Goal: Task Accomplishment & Management: Complete application form

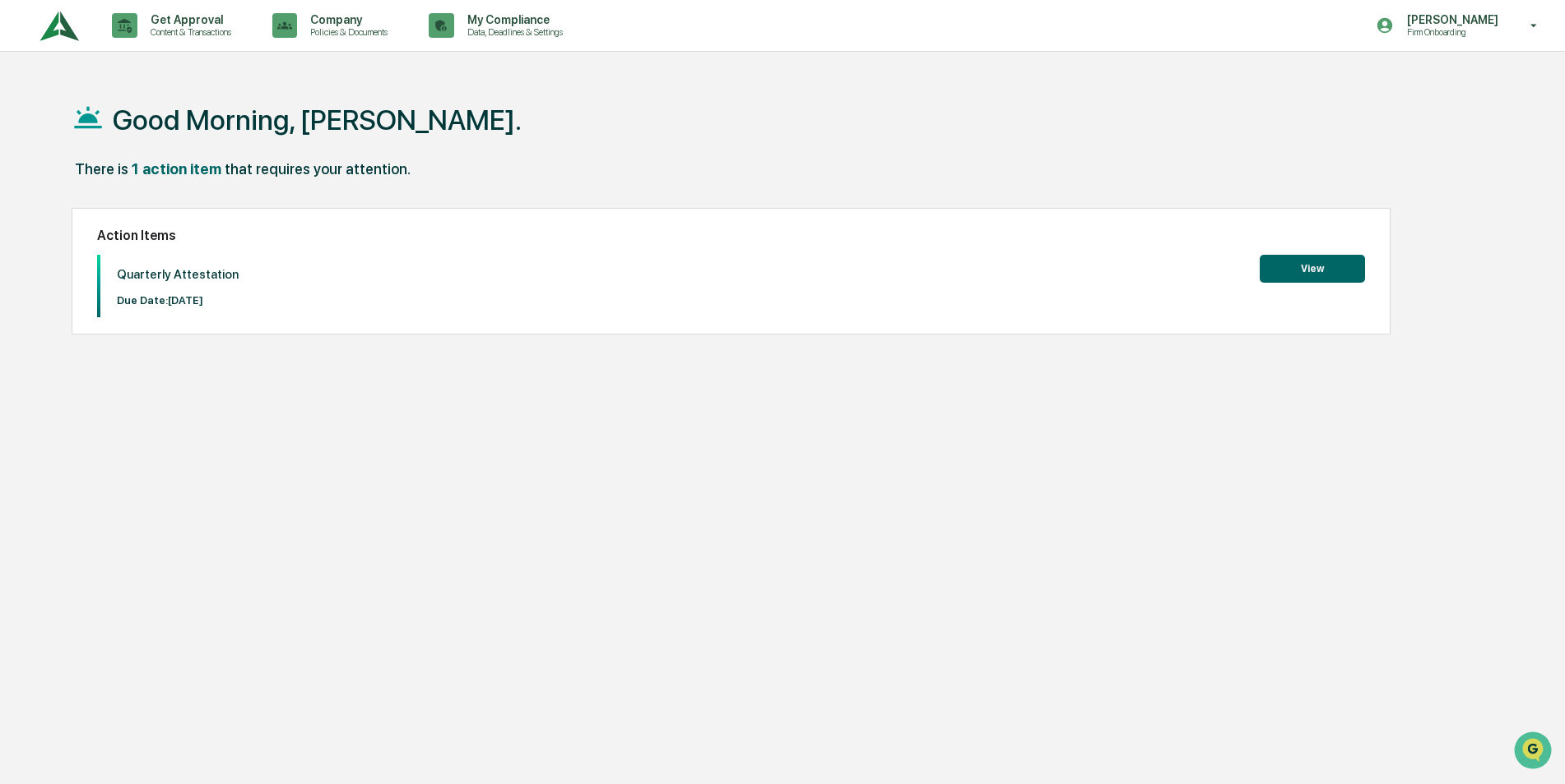
click at [1307, 266] on button "View" at bounding box center [1312, 269] width 105 height 28
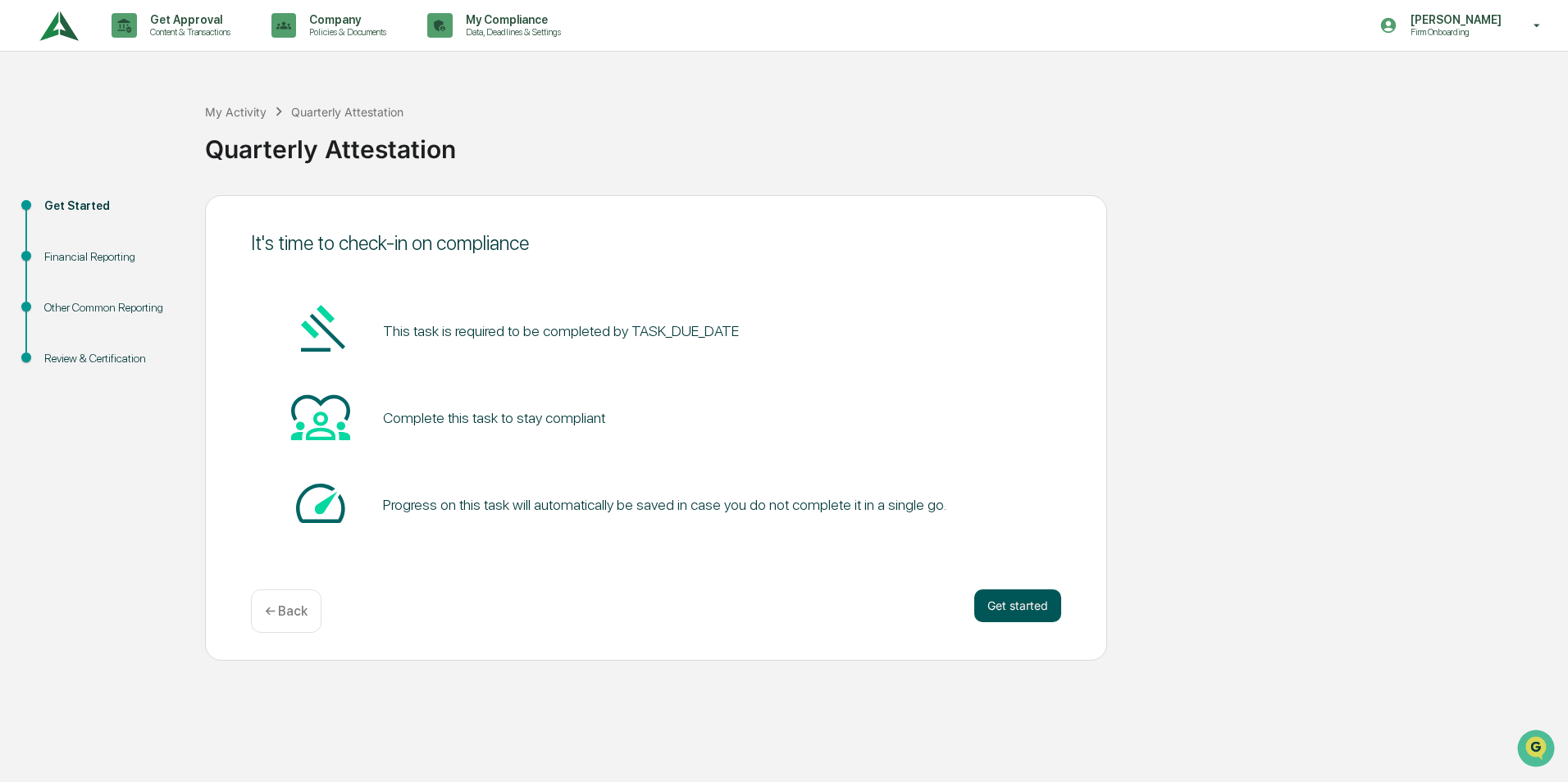
click at [1031, 605] on button "Get started" at bounding box center [1018, 605] width 87 height 33
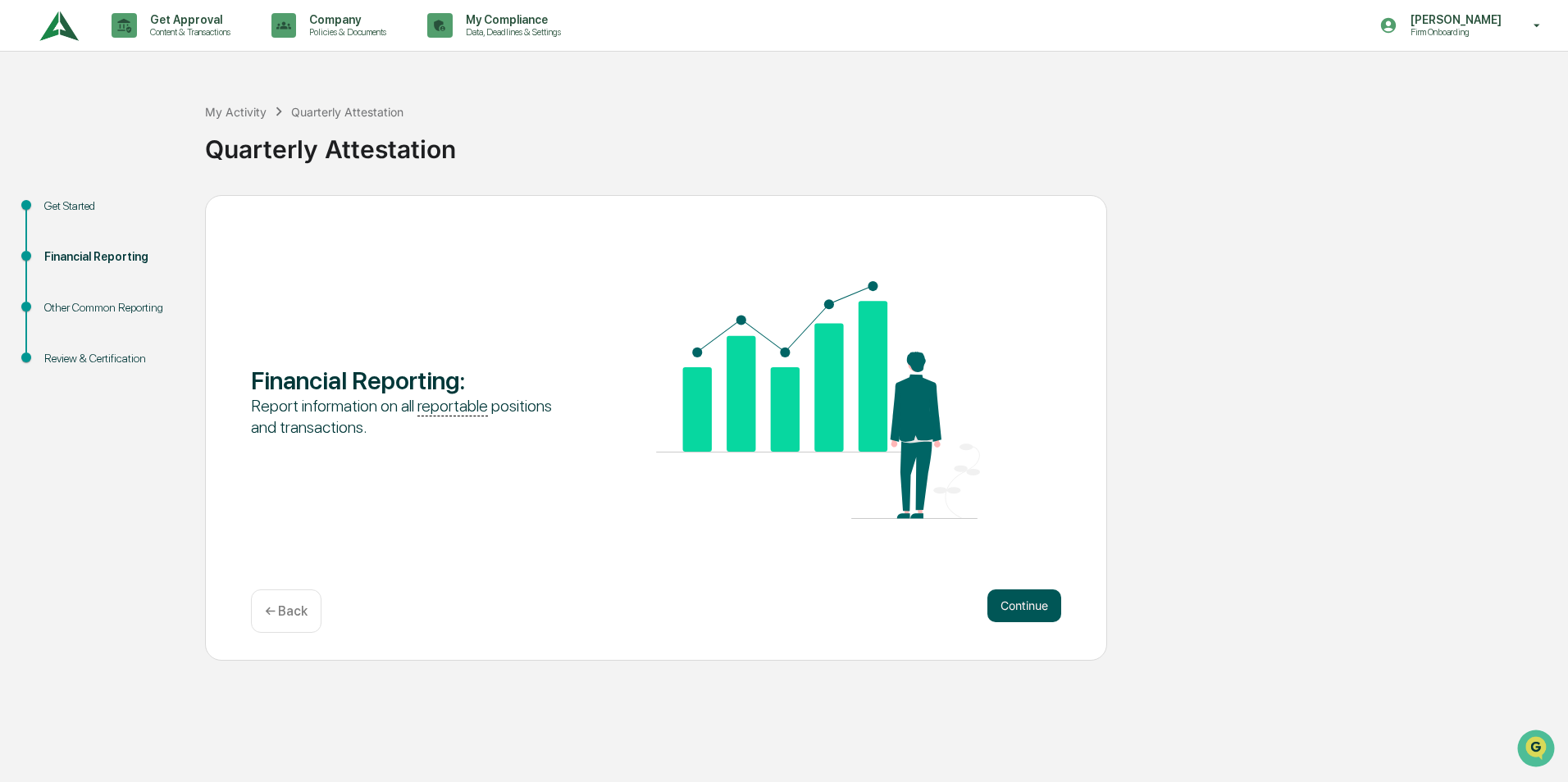
click at [1029, 603] on button "Continue" at bounding box center [1024, 605] width 74 height 33
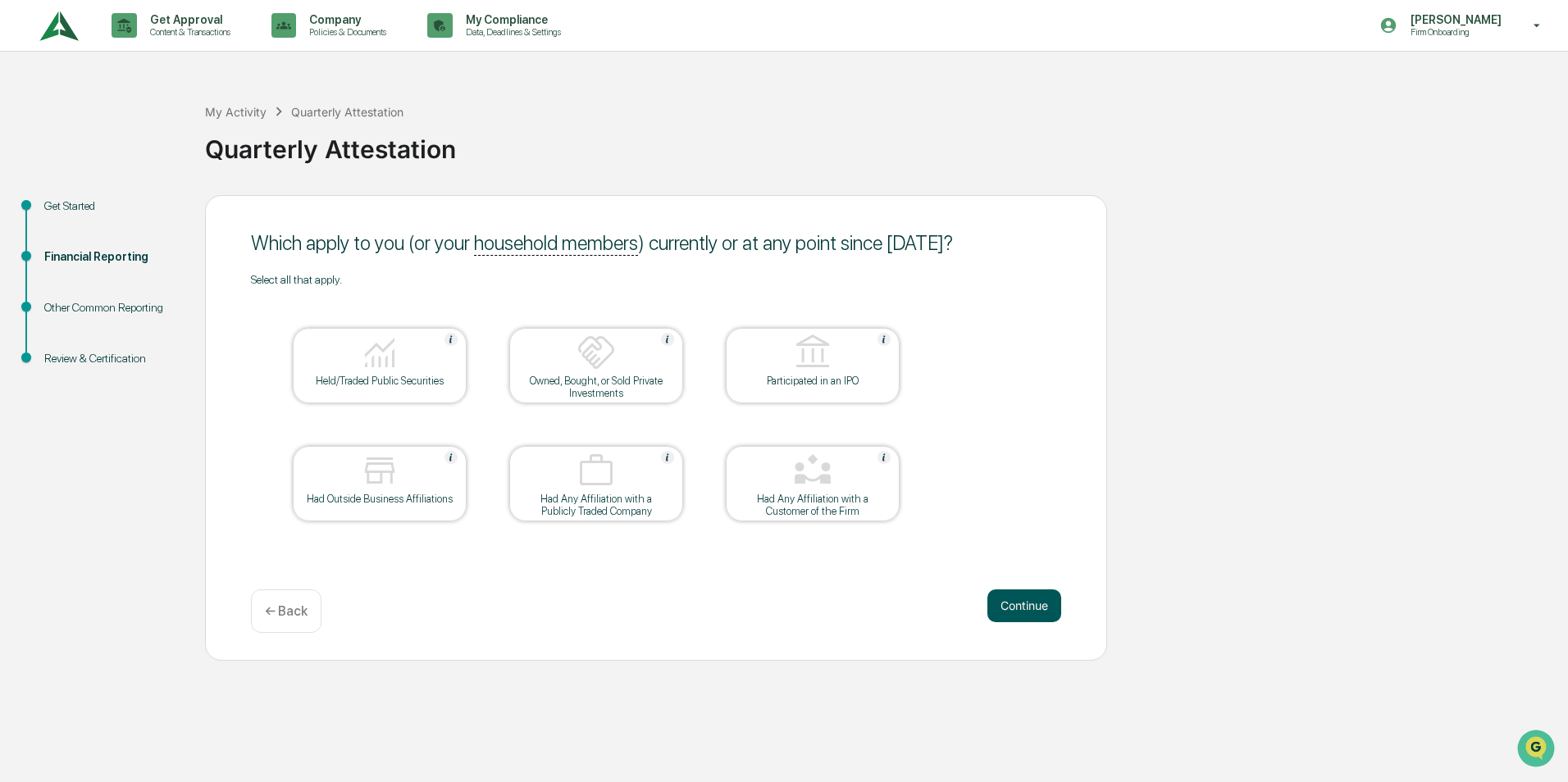
click at [1023, 602] on button "Continue" at bounding box center [1024, 605] width 74 height 33
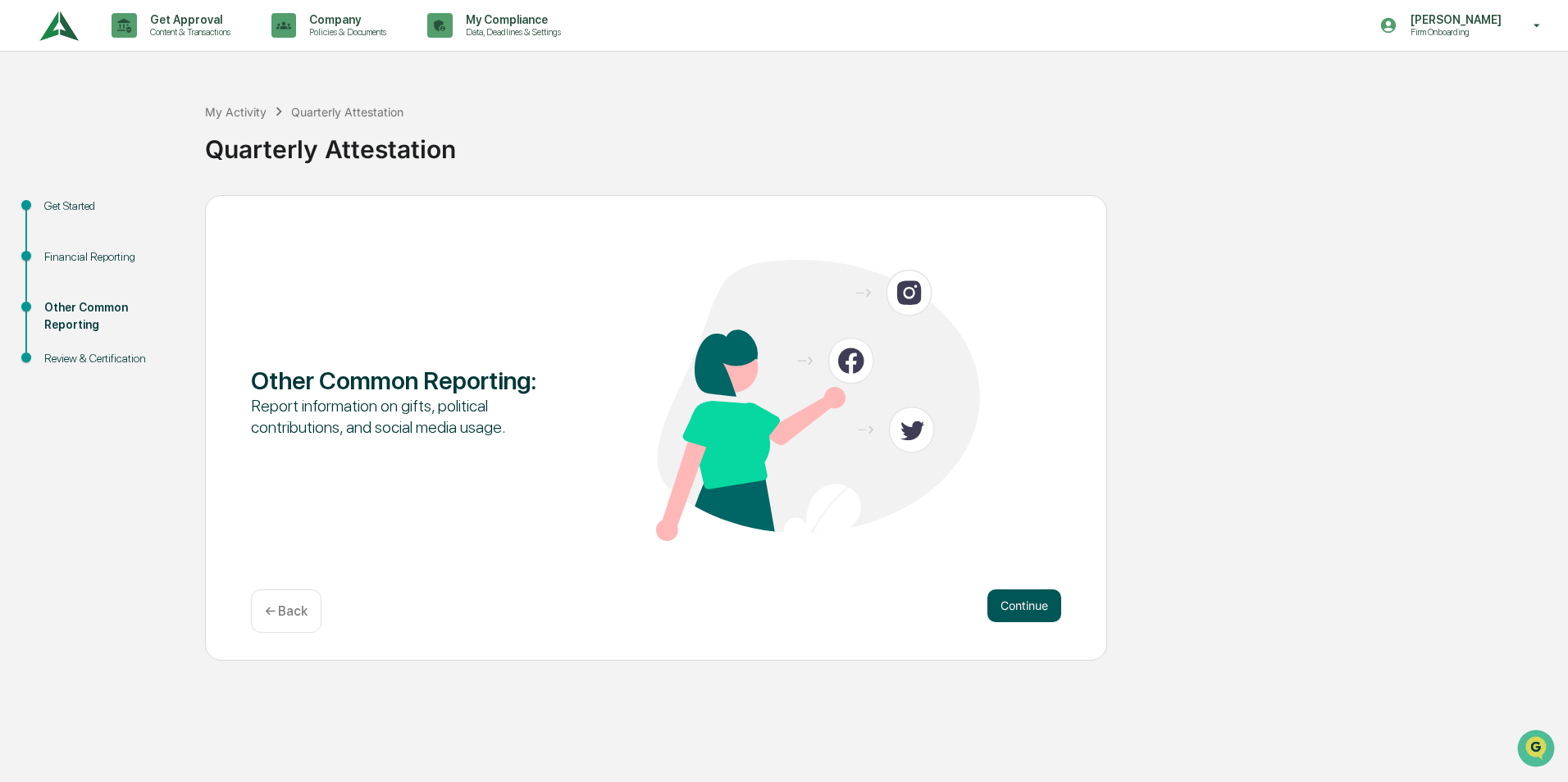
click at [1026, 602] on button "Continue" at bounding box center [1024, 605] width 74 height 33
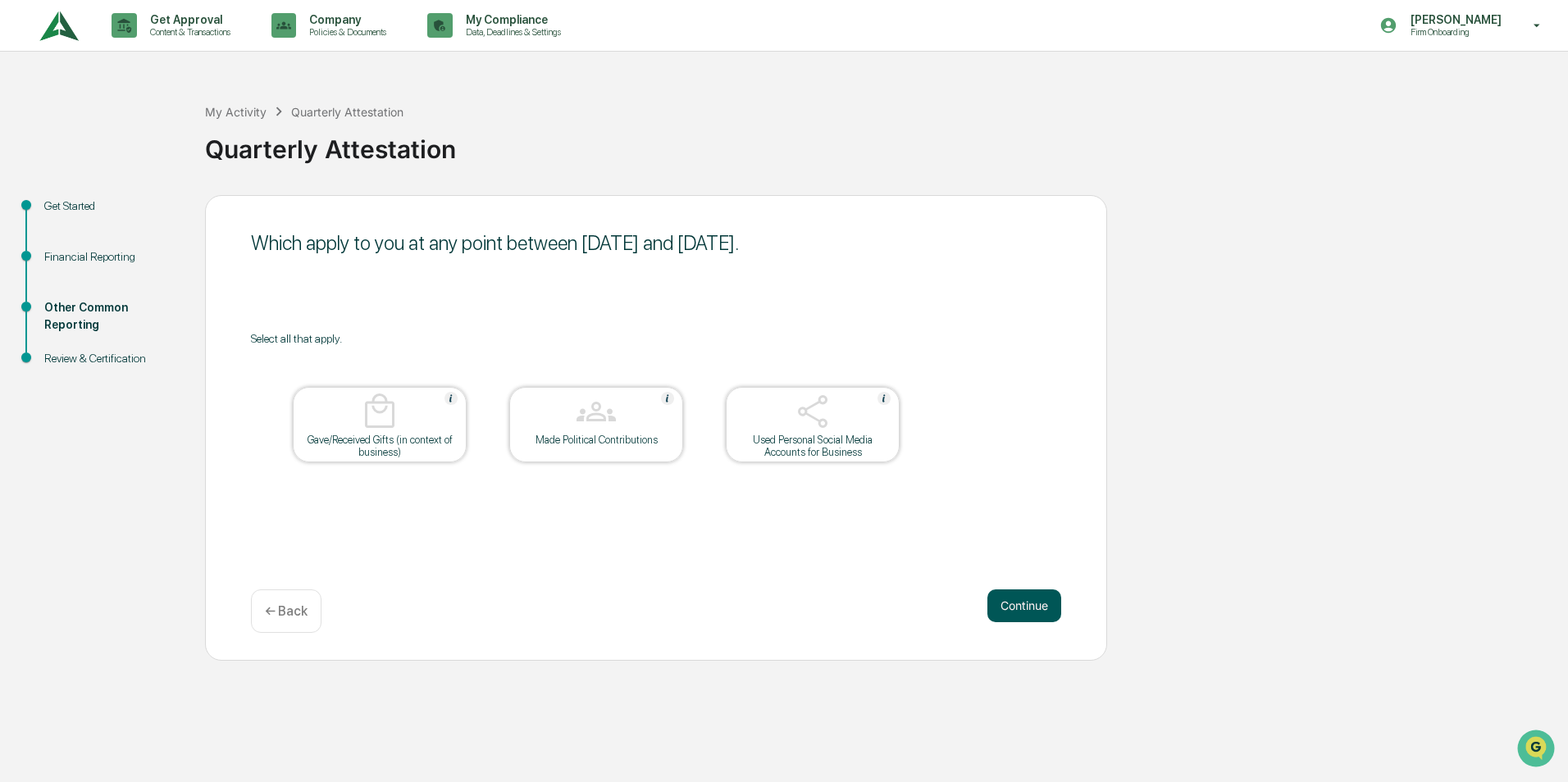
click at [1021, 603] on button "Continue" at bounding box center [1024, 605] width 74 height 33
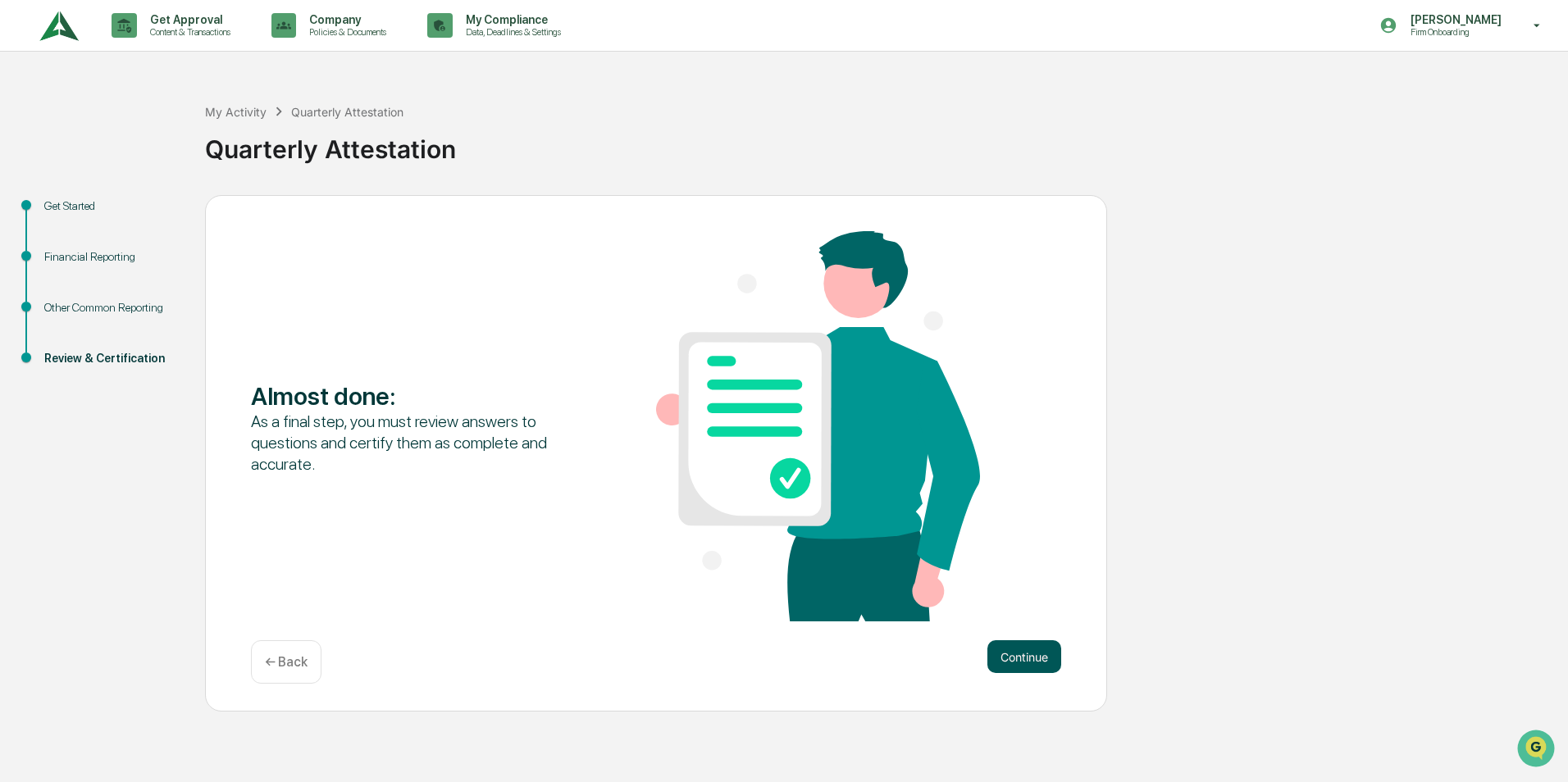
click at [1010, 657] on button "Continue" at bounding box center [1024, 657] width 74 height 33
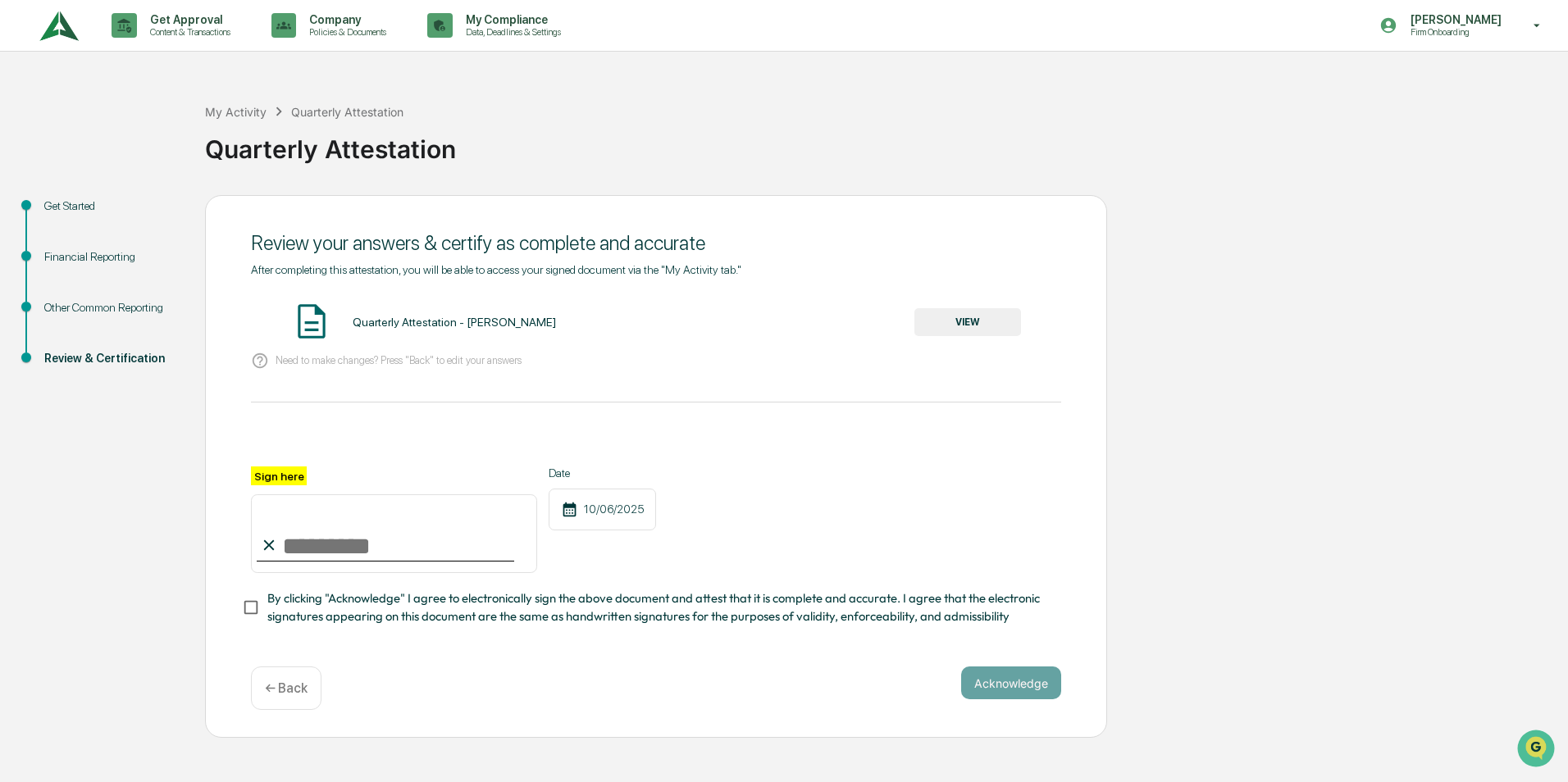
click at [964, 319] on button "VIEW" at bounding box center [968, 322] width 107 height 28
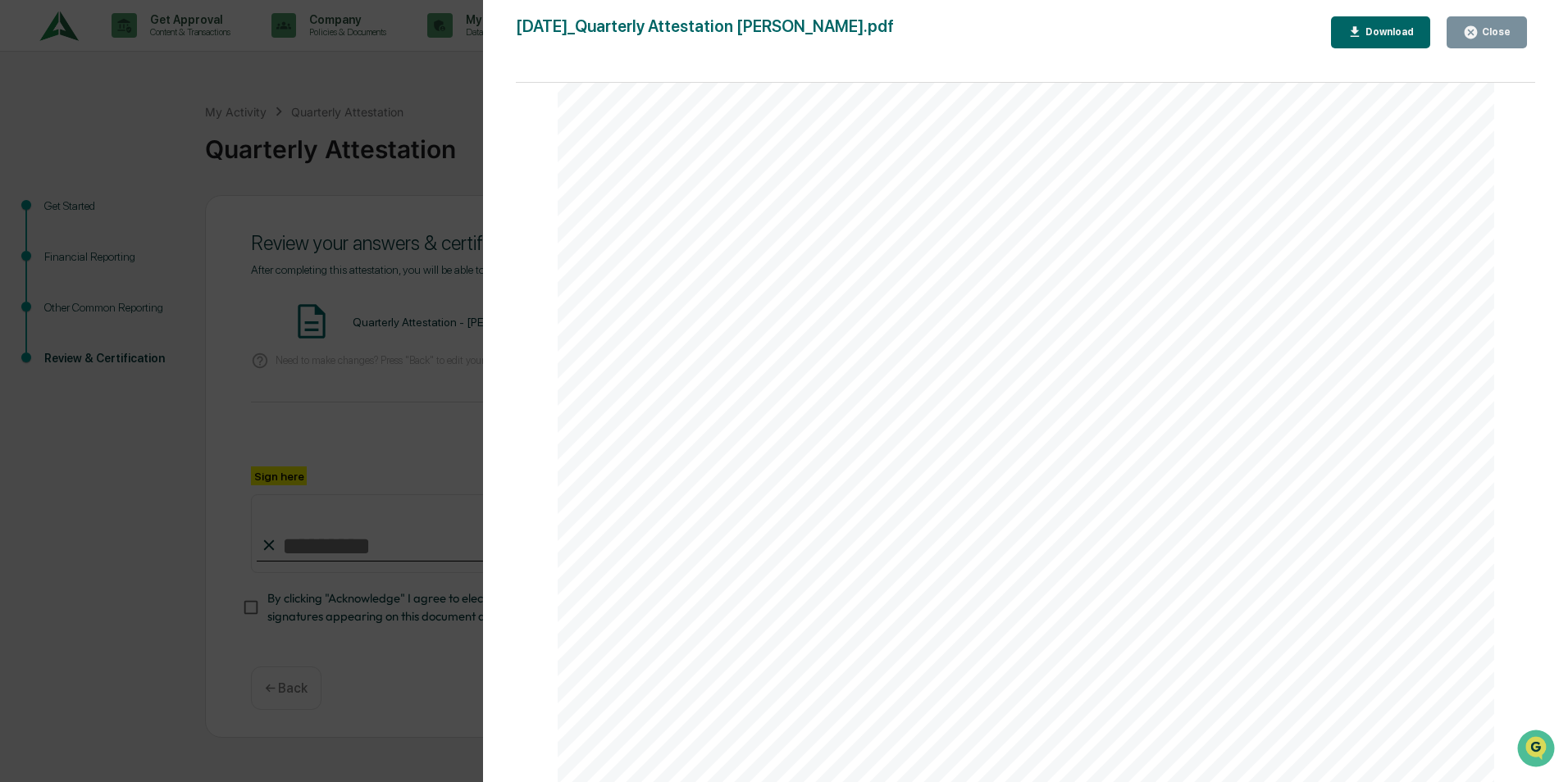
scroll to position [3423, 0]
click at [1493, 26] on div "Close" at bounding box center [1487, 33] width 47 height 16
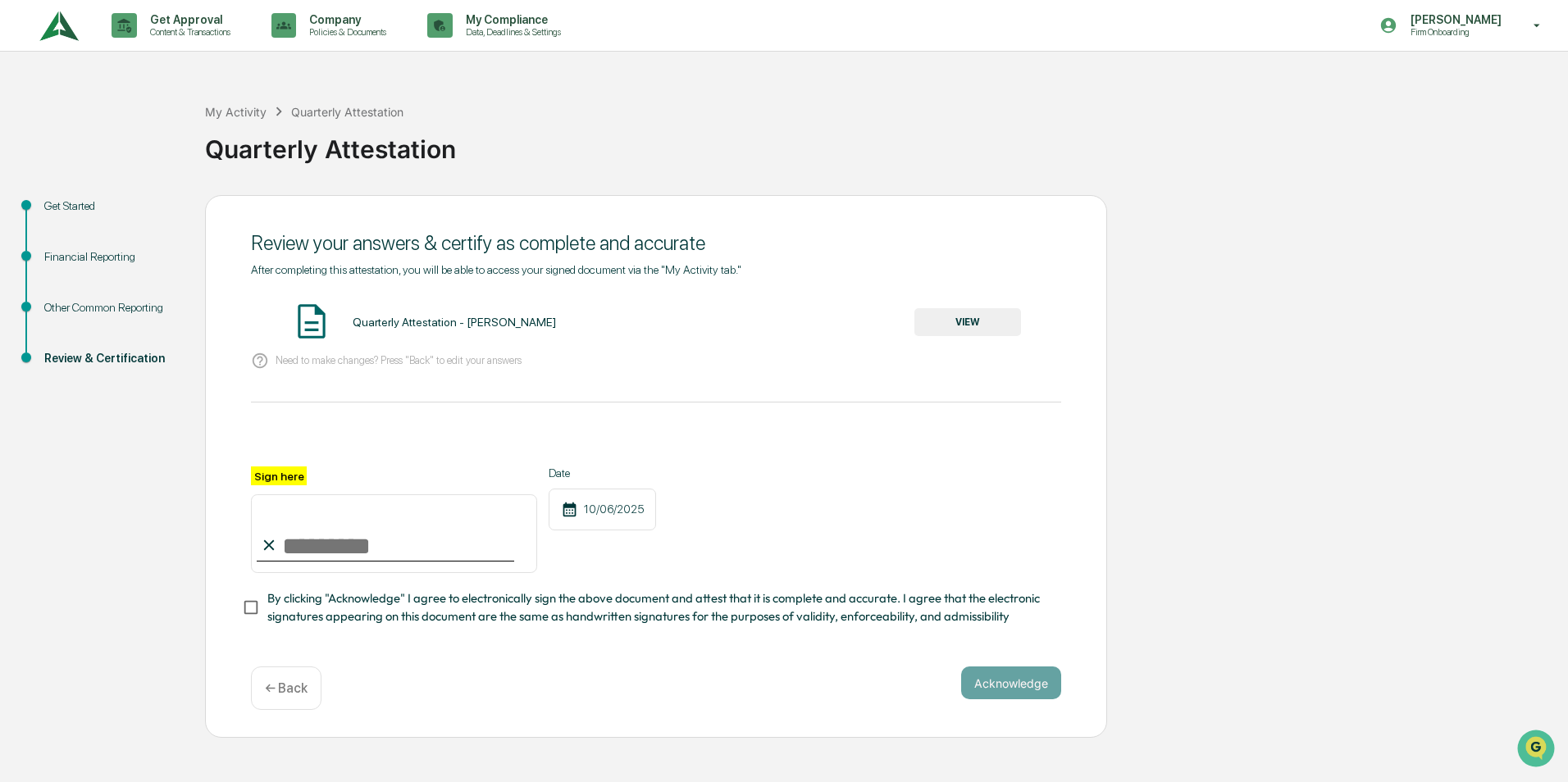
click at [284, 544] on input "Sign here" at bounding box center [394, 534] width 286 height 79
click at [281, 539] on input "Sign here" at bounding box center [394, 534] width 286 height 79
type input "**********"
click at [1015, 686] on button "Acknowledge" at bounding box center [1011, 682] width 100 height 33
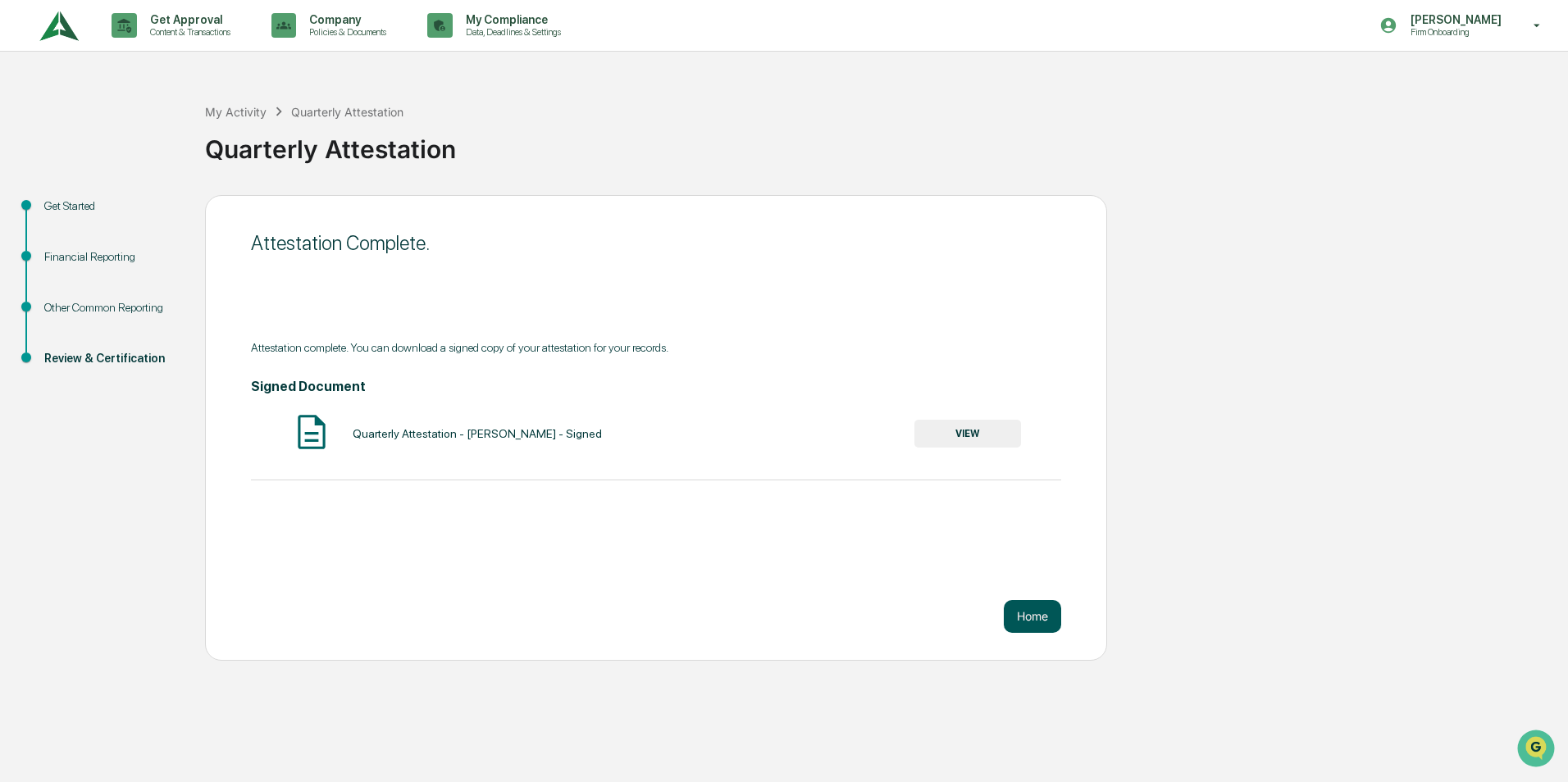
click at [1039, 617] on button "Home" at bounding box center [1033, 616] width 57 height 33
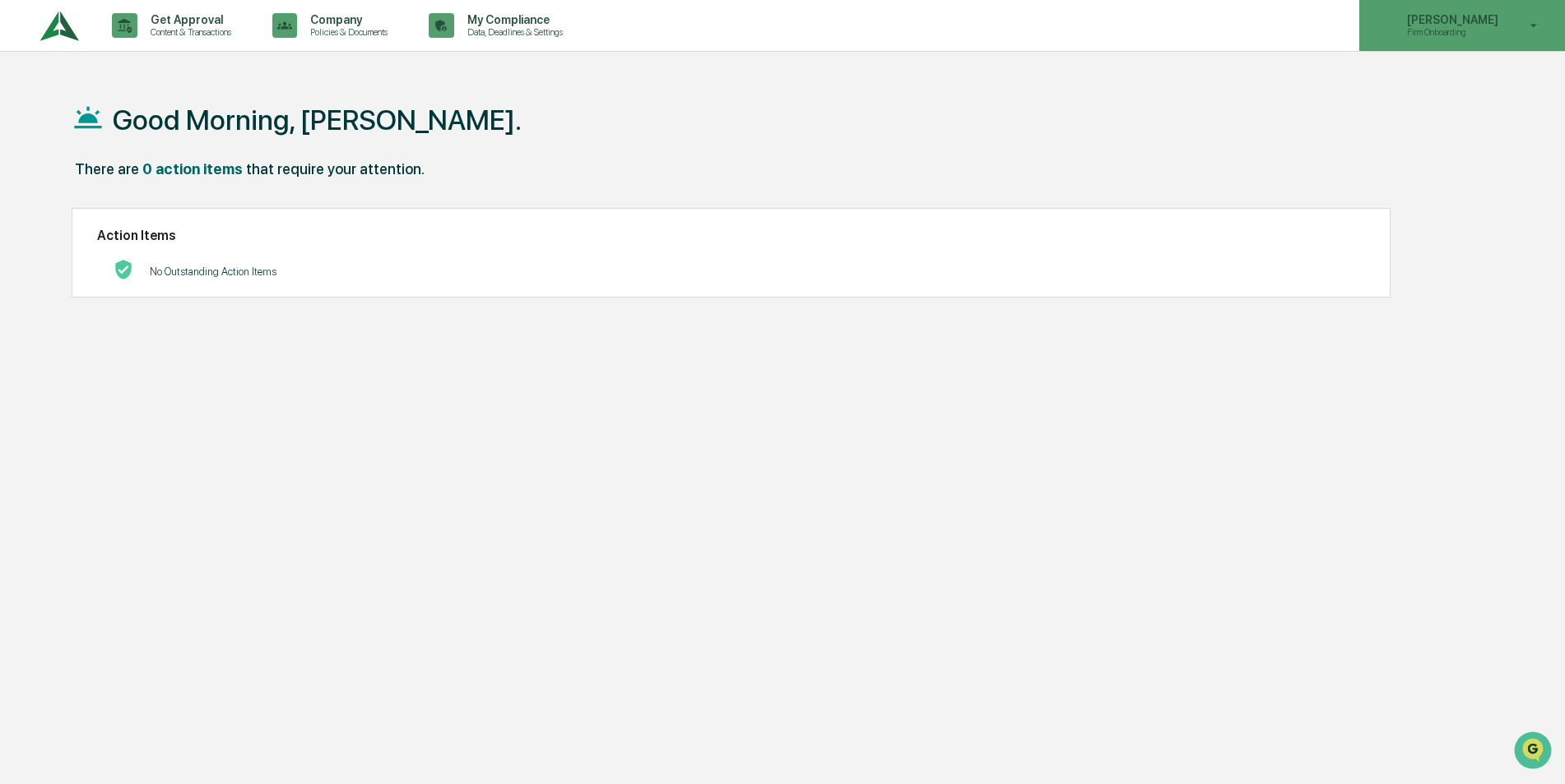
click at [1535, 24] on icon at bounding box center [1533, 26] width 29 height 16
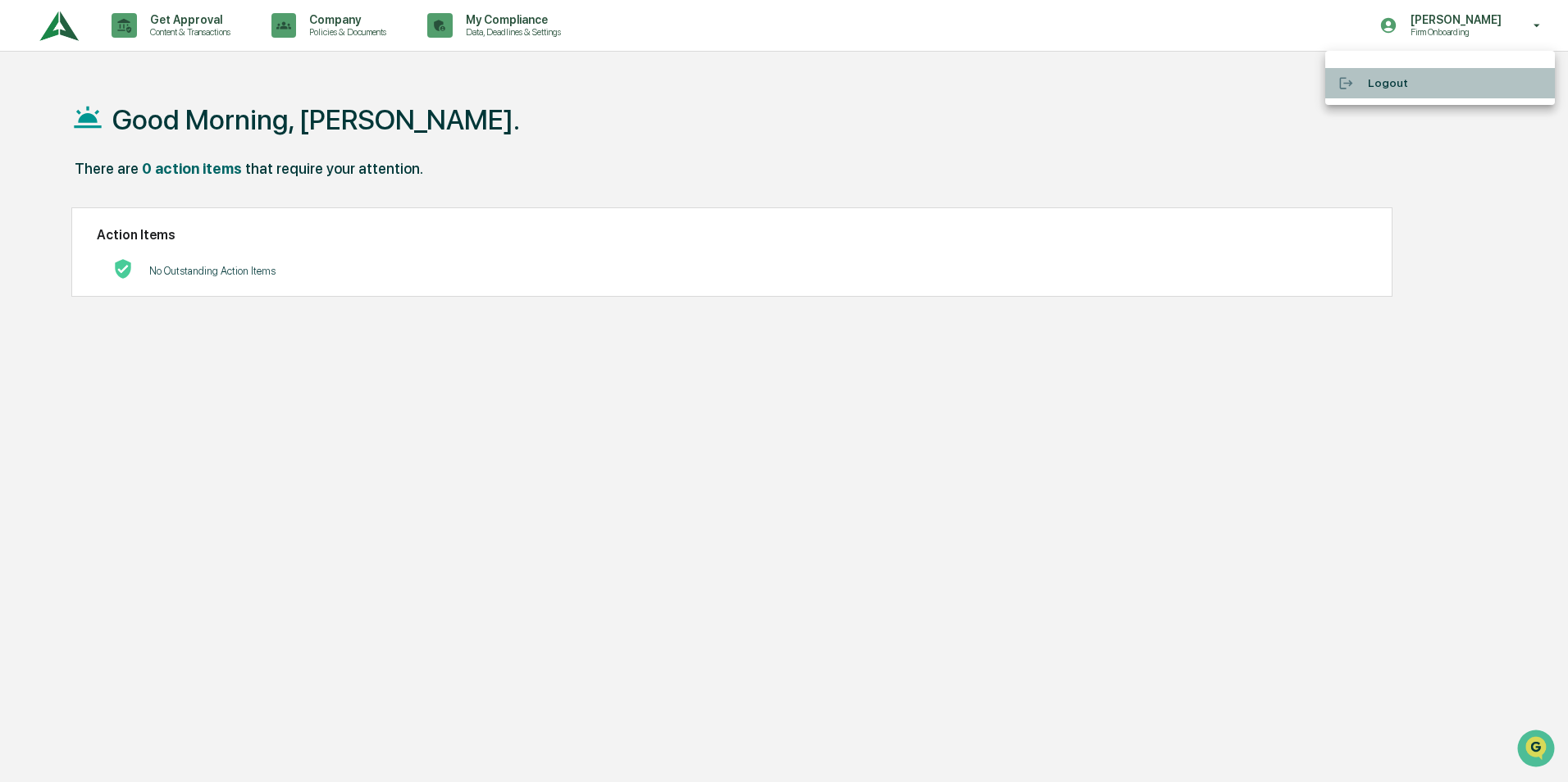
click at [1369, 81] on li "Logout" at bounding box center [1440, 83] width 230 height 31
